Goal: Obtain resource: Download file/media

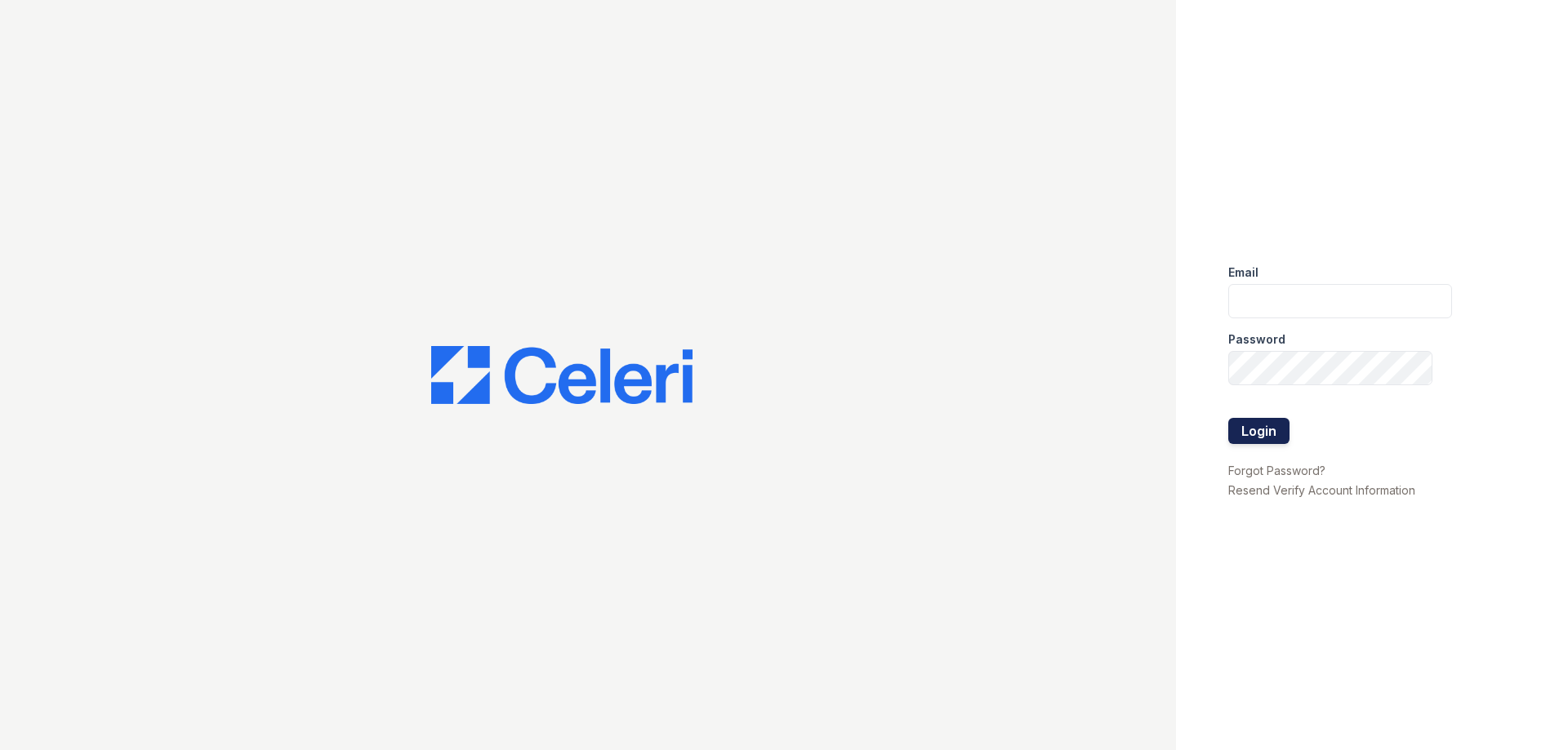
click at [1266, 429] on button "Login" at bounding box center [1259, 431] width 62 height 27
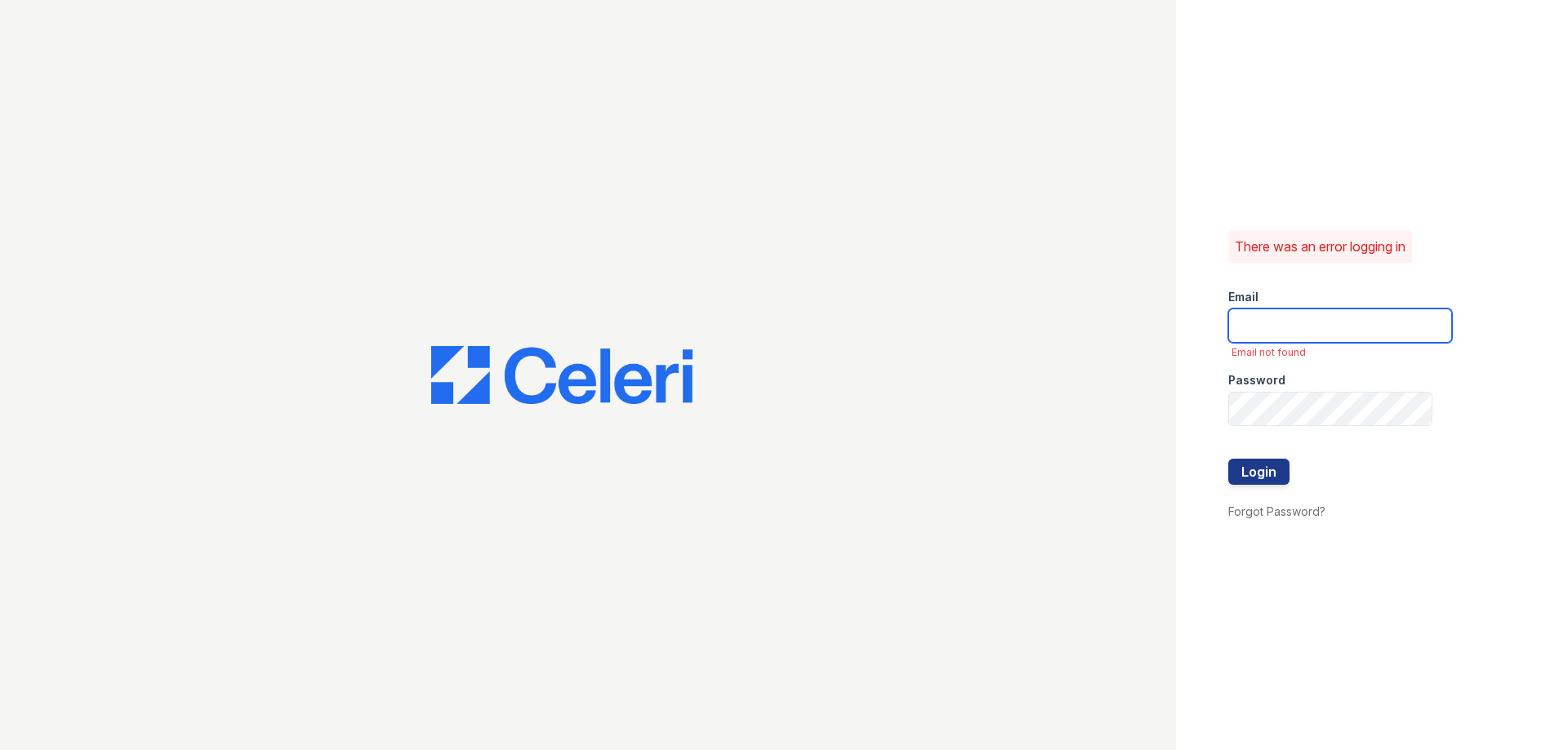
click at [1296, 323] on input "email" at bounding box center [1339, 325] width 224 height 34
type input "[EMAIL_ADDRESS][DOMAIN_NAME]"
click at [1274, 475] on button "Login" at bounding box center [1259, 472] width 62 height 27
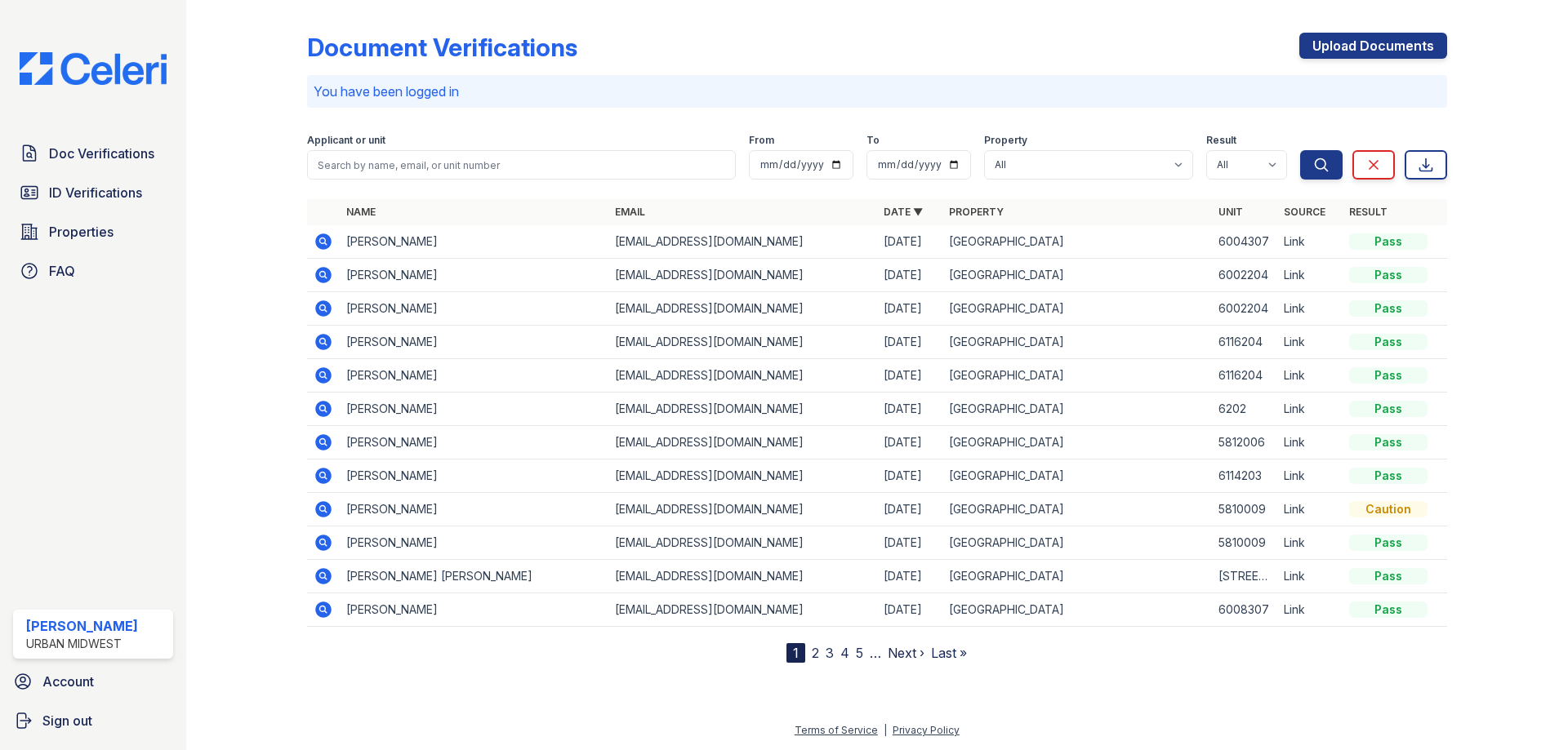
click at [328, 277] on icon at bounding box center [323, 275] width 16 height 16
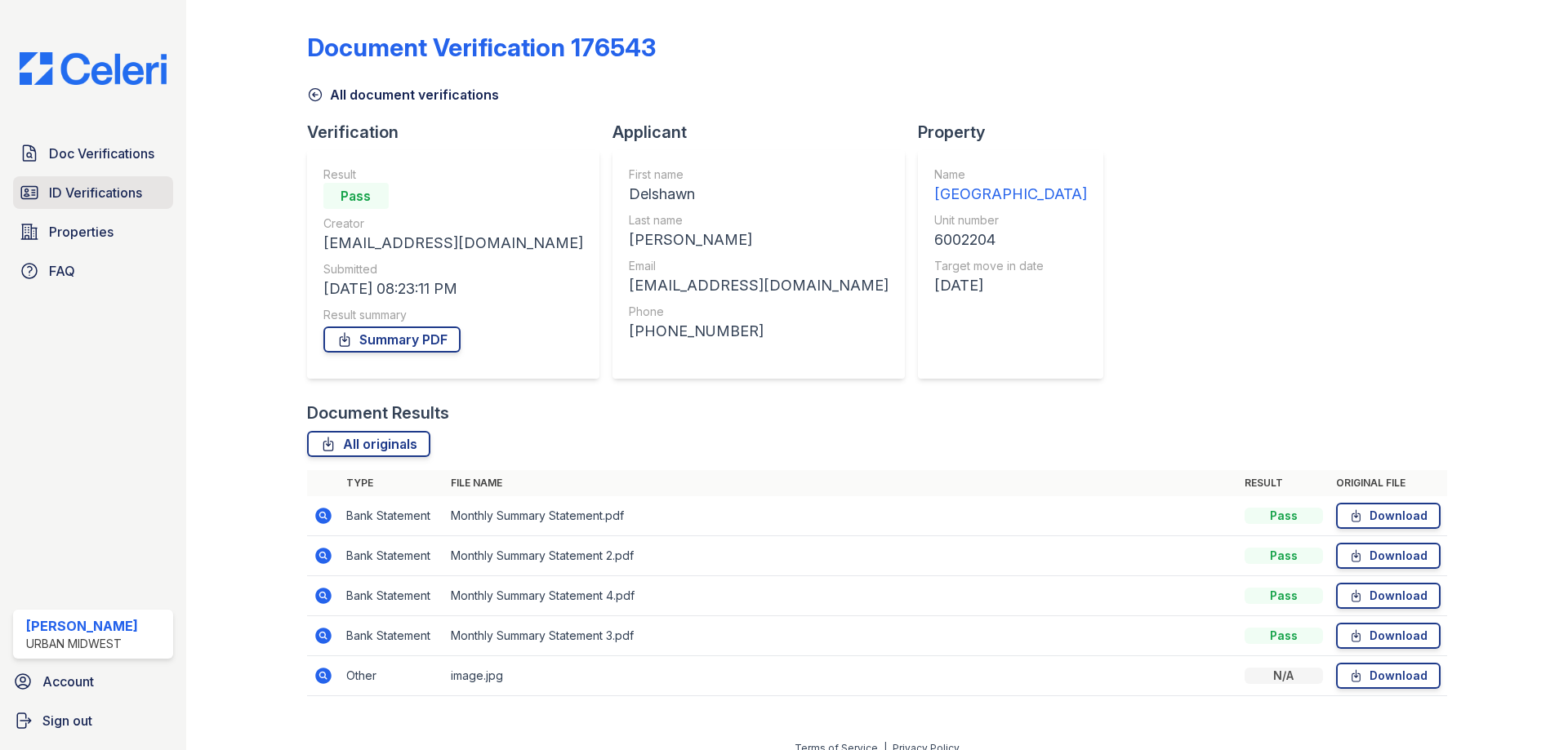
click at [80, 195] on span "ID Verifications" at bounding box center [95, 193] width 93 height 20
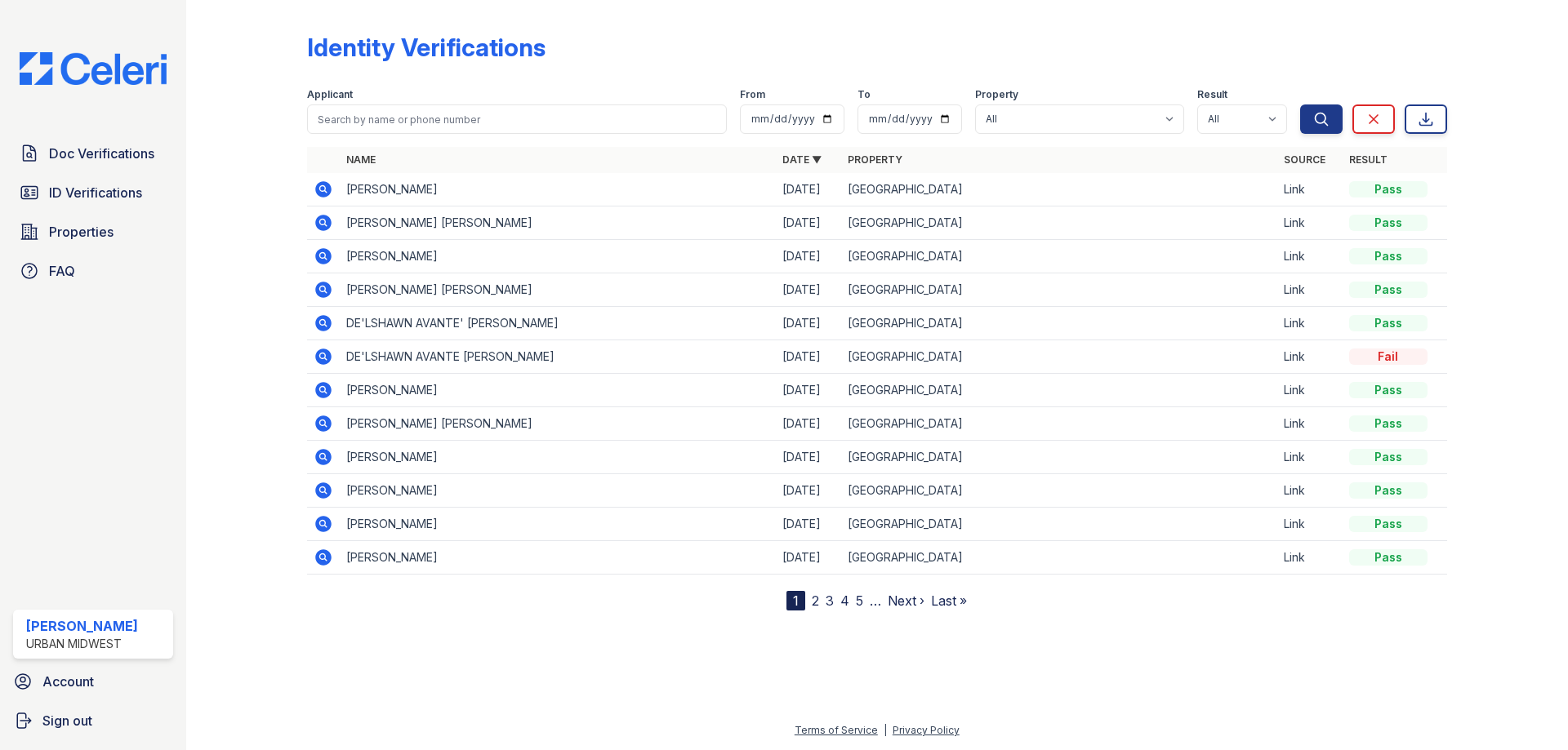
click at [319, 325] on icon at bounding box center [323, 323] width 16 height 16
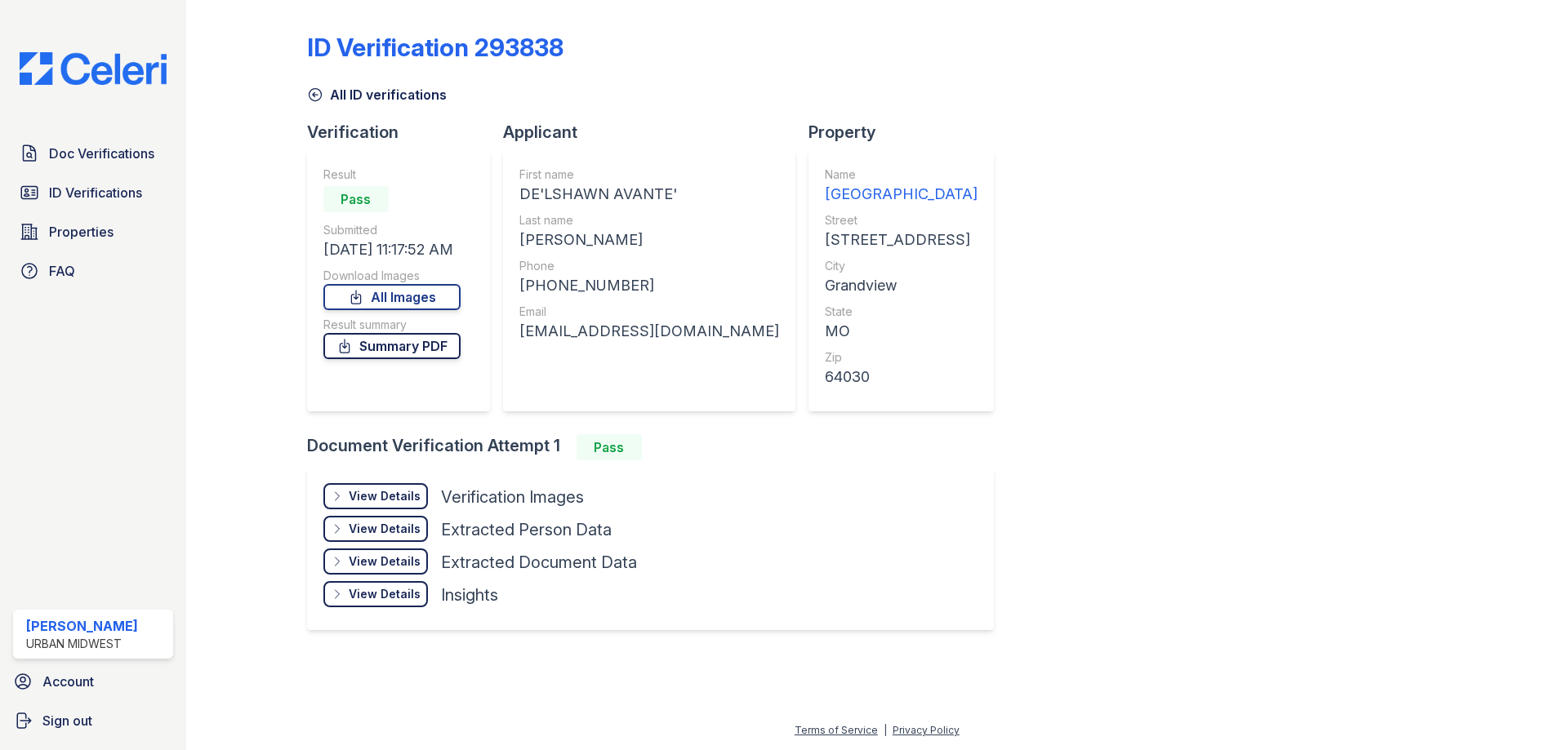
click at [438, 348] on link "Summary PDF" at bounding box center [392, 346] width 137 height 27
click at [412, 497] on div "View Details" at bounding box center [385, 496] width 72 height 16
click at [413, 501] on div "View Details" at bounding box center [385, 496] width 72 height 16
click at [438, 302] on link "All Images" at bounding box center [392, 297] width 137 height 27
